Goal: Find specific page/section: Find specific page/section

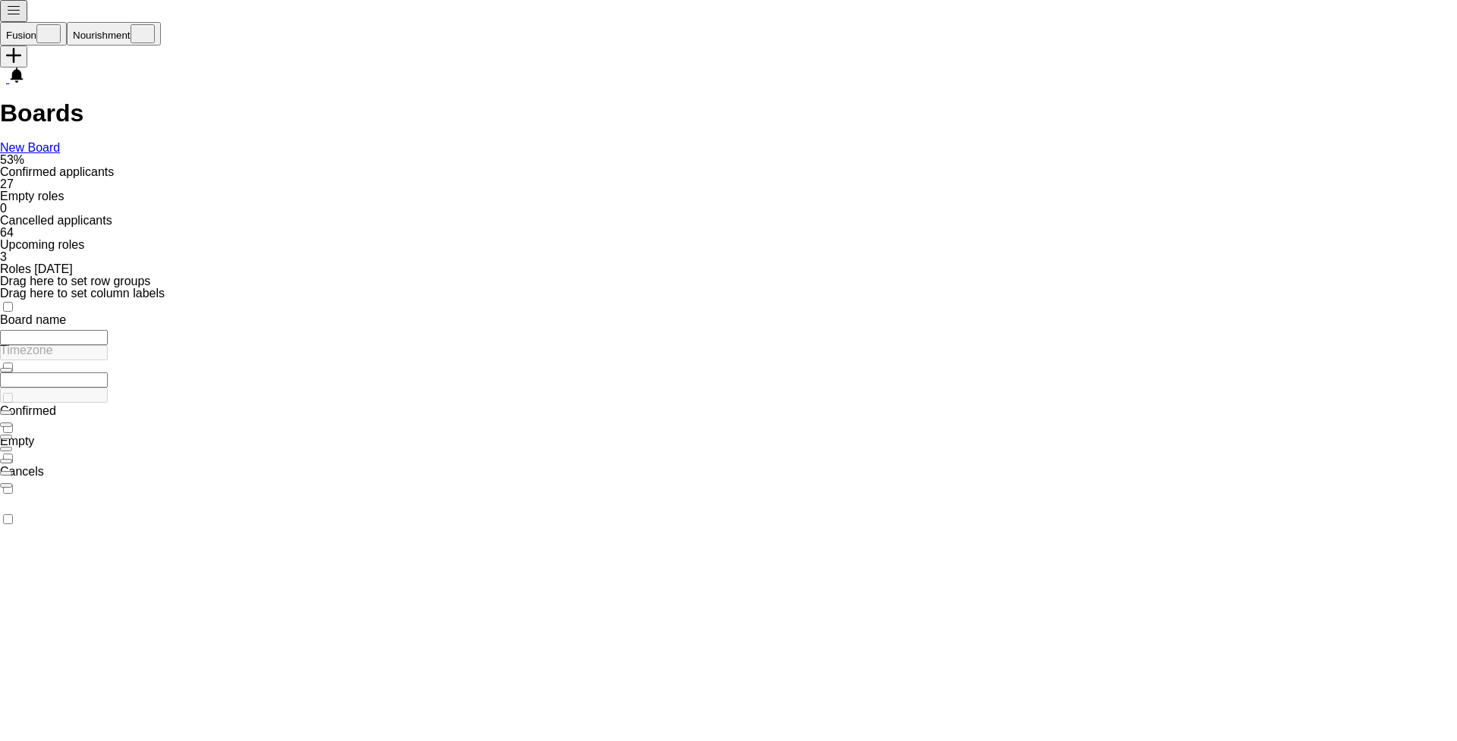
click at [65, 22] on button "Fusion Close" at bounding box center [33, 34] width 67 height 24
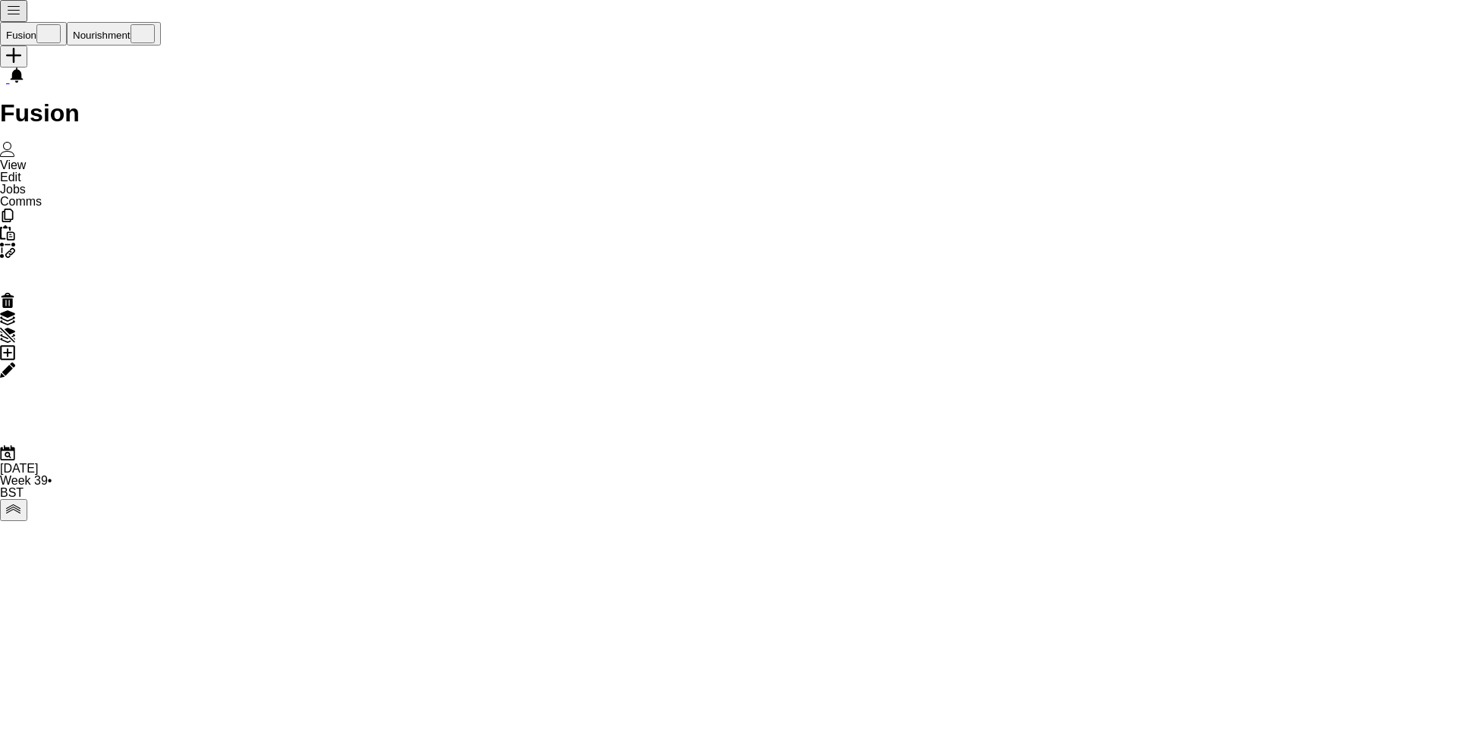
scroll to position [97, 0]
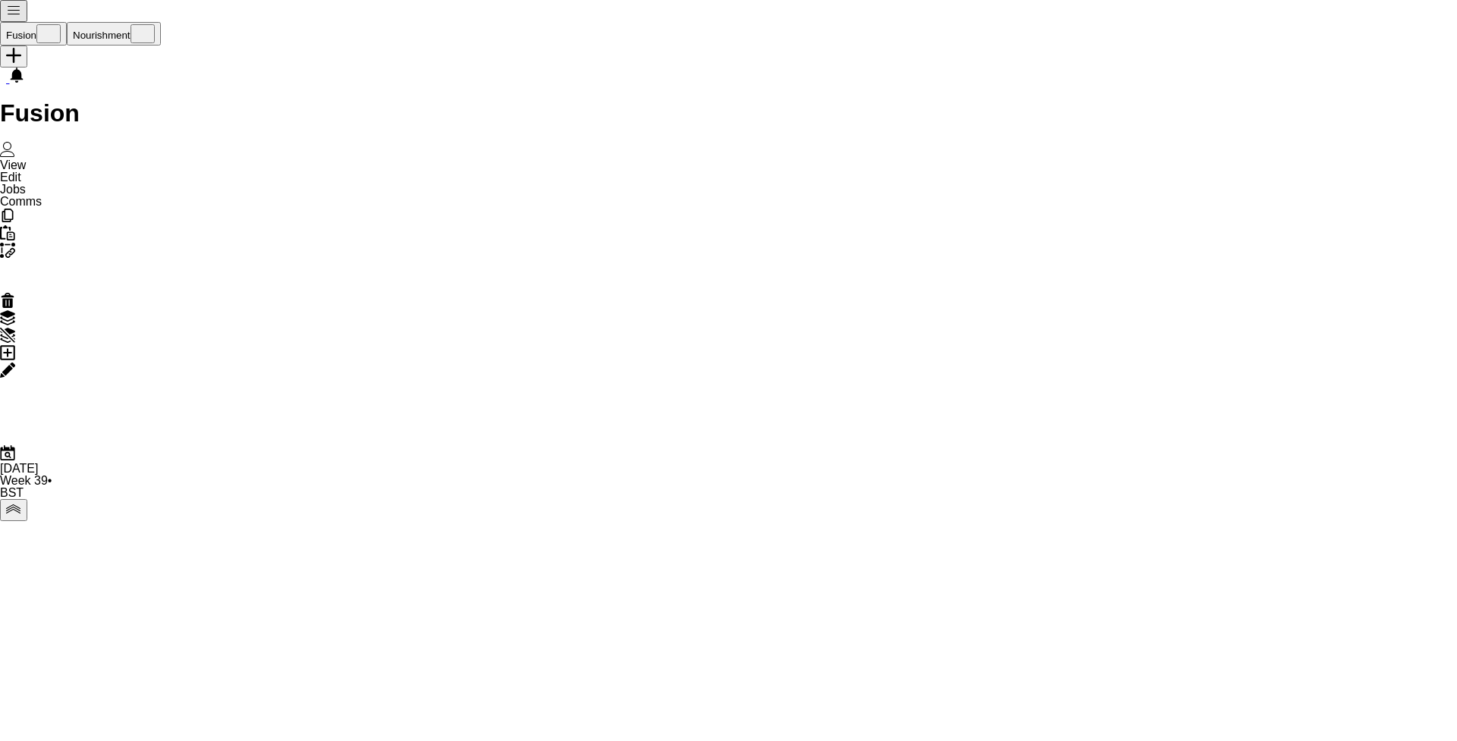
scroll to position [0, 0]
